Goal: Find specific page/section: Find specific page/section

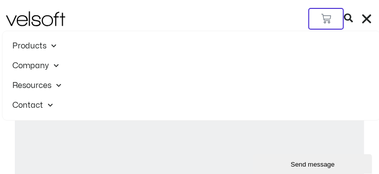
click at [0, 0] on span "Client Login" at bounding box center [0, 0] width 0 height 0
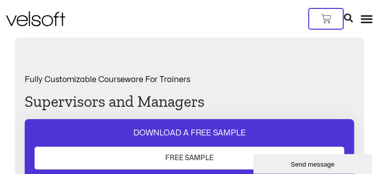
click at [364, 25] on icon "Menu Toggle" at bounding box center [366, 18] width 13 height 13
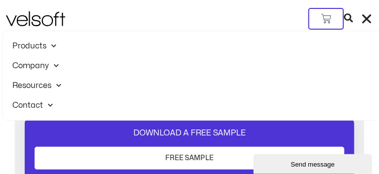
click at [45, 113] on span at bounding box center [48, 104] width 10 height 15
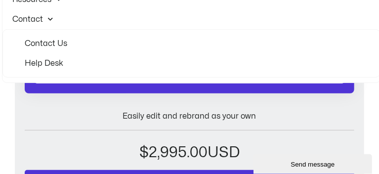
scroll to position [99, 0]
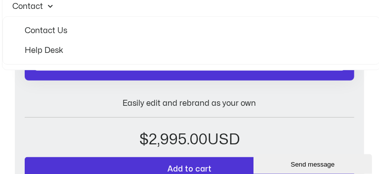
click at [45, 60] on link "Help Desk" at bounding box center [191, 51] width 353 height 20
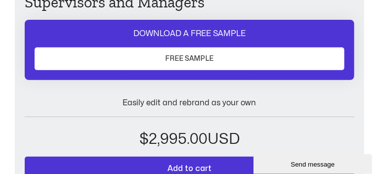
scroll to position [99, 0]
